Goal: Information Seeking & Learning: Find specific fact

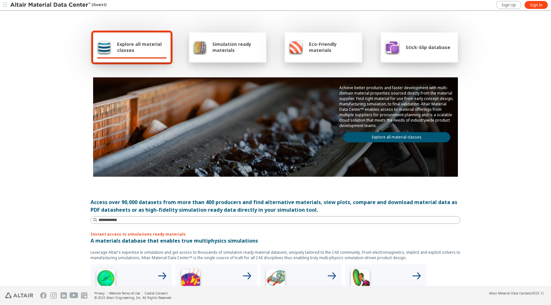
click at [379, 137] on link "Explore all material classes" at bounding box center [396, 137] width 107 height 10
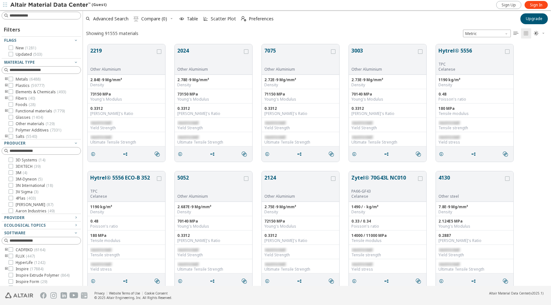
scroll to position [247, 468]
click at [74, 218] on icon "button" at bounding box center [75, 217] width 5 height 5
click at [536, 6] on span "Sign In" at bounding box center [536, 5] width 12 height 5
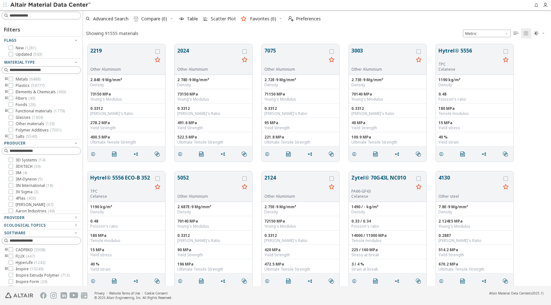
scroll to position [247, 468]
click at [355, 27] on div "Showing 91555 materials Metric   " at bounding box center [317, 33] width 468 height 12
click at [516, 33] on icon "" at bounding box center [515, 33] width 5 height 5
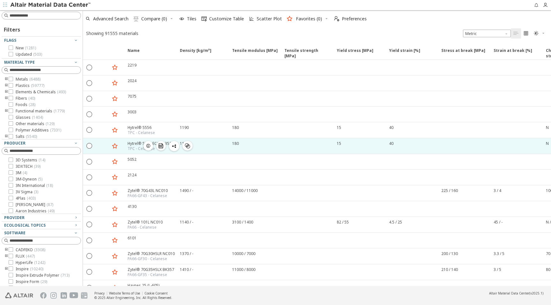
scroll to position [0, 0]
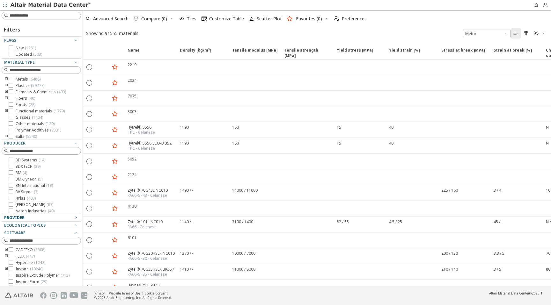
click at [75, 218] on icon "button" at bounding box center [75, 217] width 5 height 5
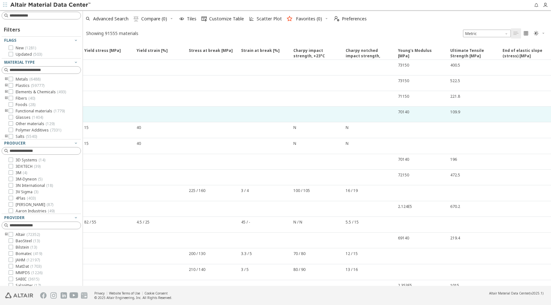
scroll to position [0, 0]
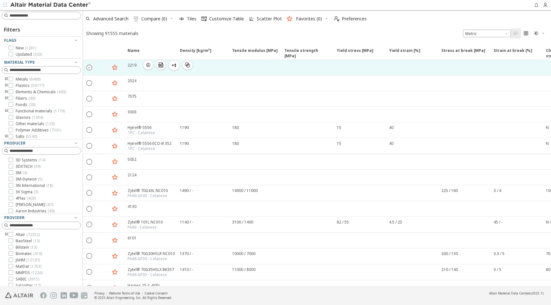
click at [89, 68] on icon "" at bounding box center [90, 67] width 6 height 6
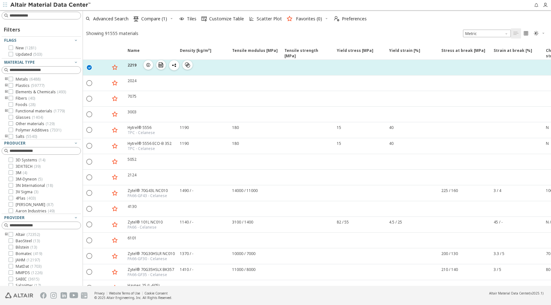
click at [149, 65] on icon "button" at bounding box center [148, 64] width 5 height 5
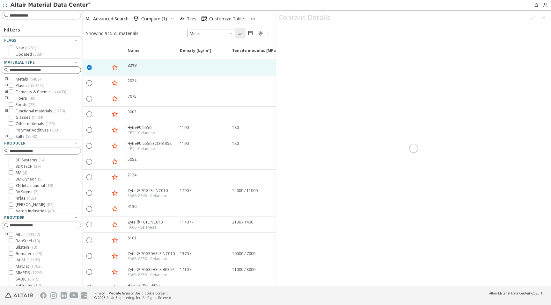
click at [41, 70] on input at bounding box center [45, 70] width 71 height 6
type input "****"
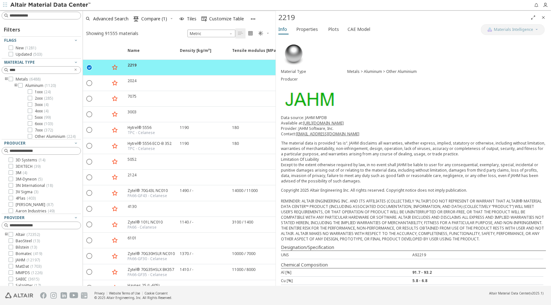
click at [21, 85] on icon at bounding box center [20, 85] width 4 height 4
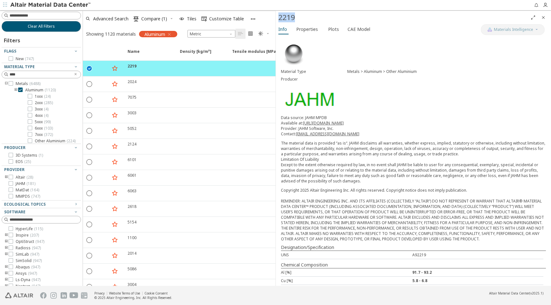
drag, startPoint x: 301, startPoint y: 18, endPoint x: 279, endPoint y: 18, distance: 21.4
click at [279, 18] on div "2219" at bounding box center [403, 17] width 250 height 10
copy div "2219"
click at [314, 30] on span "Properties" at bounding box center [307, 29] width 22 height 10
